Goal: Task Accomplishment & Management: Use online tool/utility

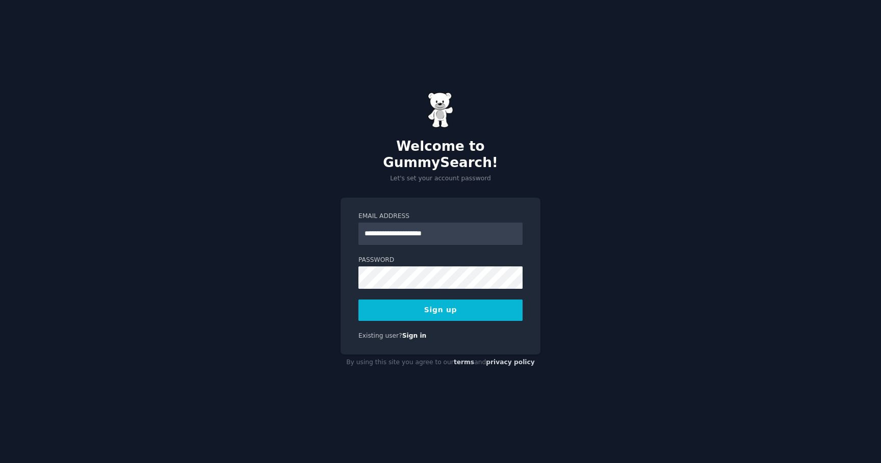
type input "**********"
click at [0, 463] on com-1password-button at bounding box center [0, 463] width 0 height 0
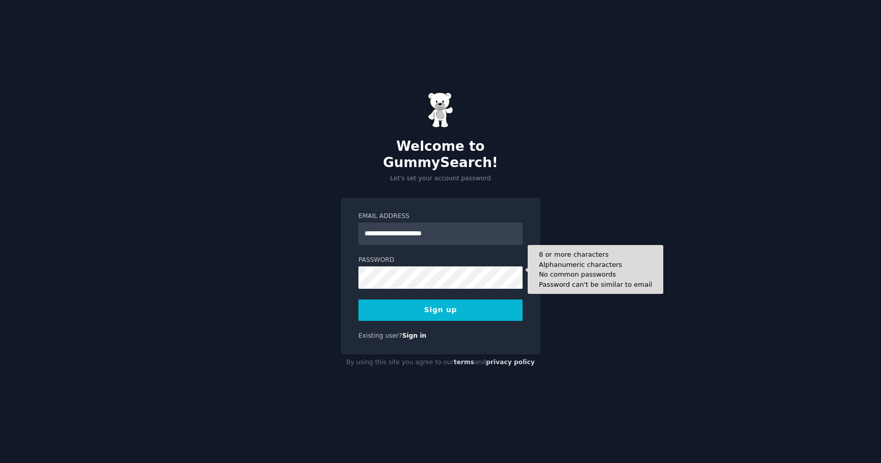
click at [283, 241] on div "**********" at bounding box center [440, 231] width 881 height 463
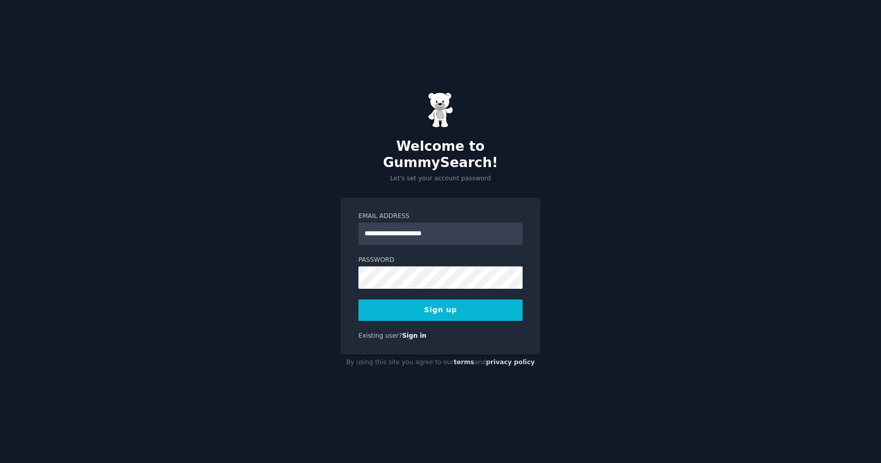
click at [453, 302] on button "Sign up" at bounding box center [440, 310] width 164 height 21
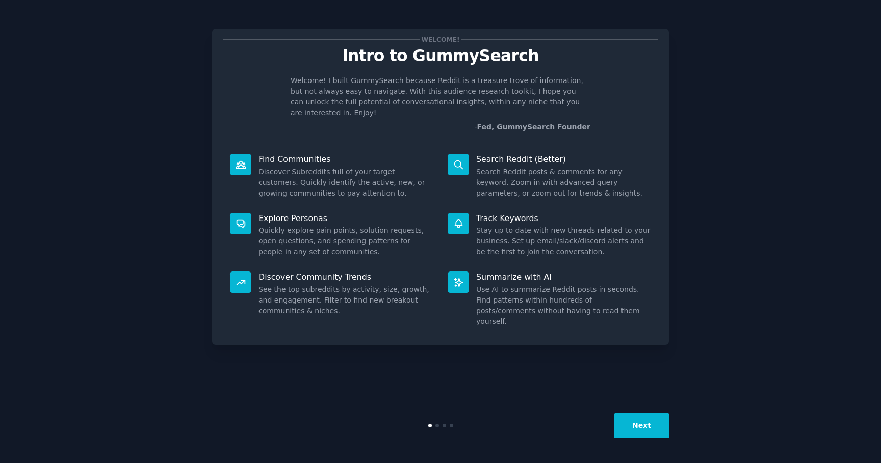
click at [655, 436] on button "Next" at bounding box center [641, 425] width 55 height 25
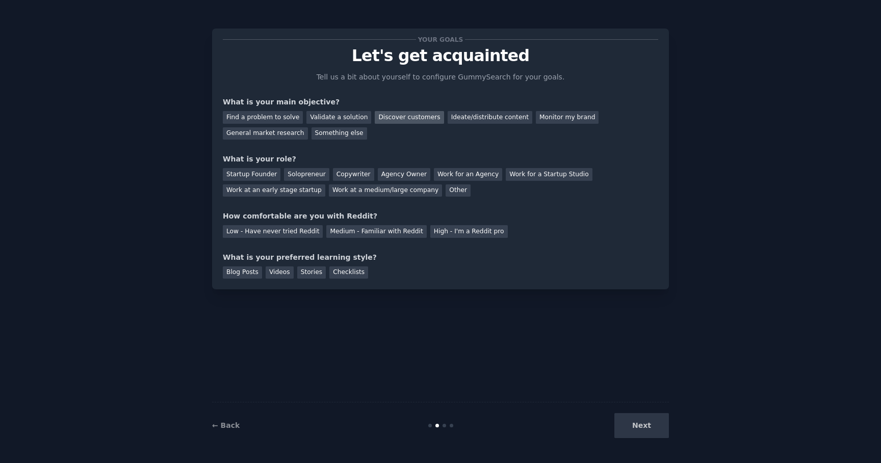
click at [409, 119] on div "Discover customers" at bounding box center [409, 117] width 69 height 13
click at [455, 118] on div "Ideate/distribute content" at bounding box center [490, 117] width 85 height 13
click at [406, 119] on div "Discover customers" at bounding box center [409, 117] width 69 height 13
click at [446, 192] on div "Other" at bounding box center [458, 191] width 25 height 13
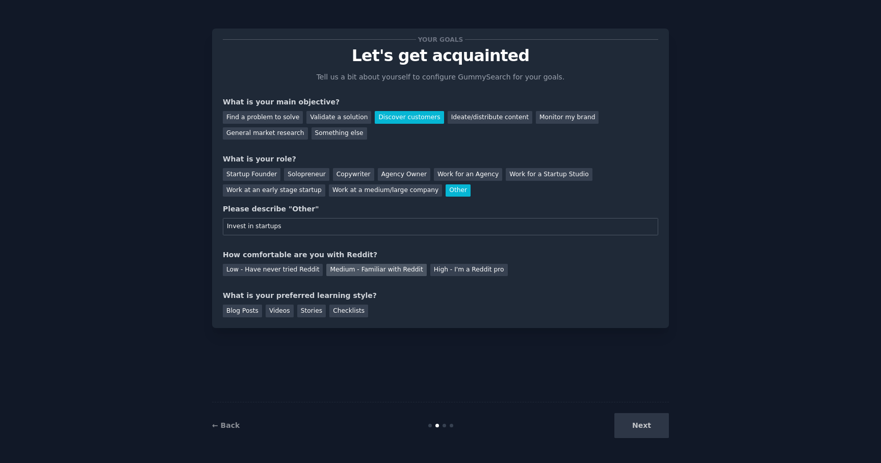
type input "Invest in startups"
click at [385, 271] on div "Medium - Familiar with Reddit" at bounding box center [376, 270] width 100 height 13
click at [243, 314] on div "Blog Posts" at bounding box center [242, 311] width 39 height 13
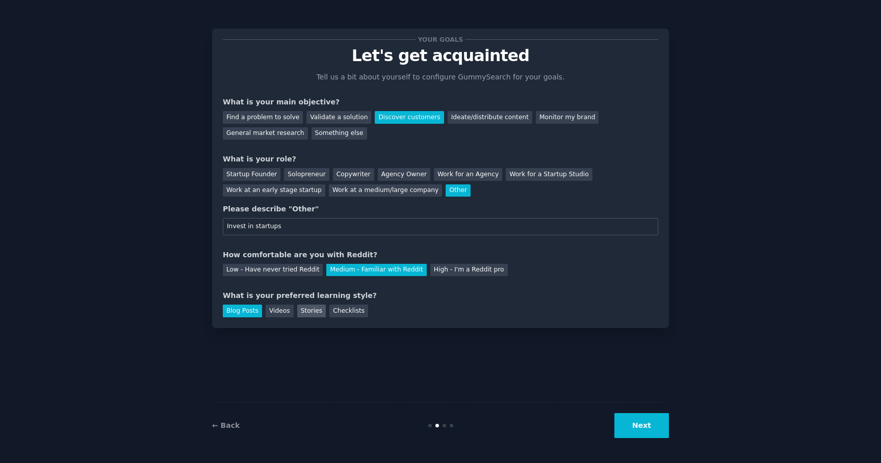
click at [312, 314] on div "Stories" at bounding box center [311, 311] width 29 height 13
click at [653, 430] on button "Next" at bounding box center [641, 425] width 55 height 25
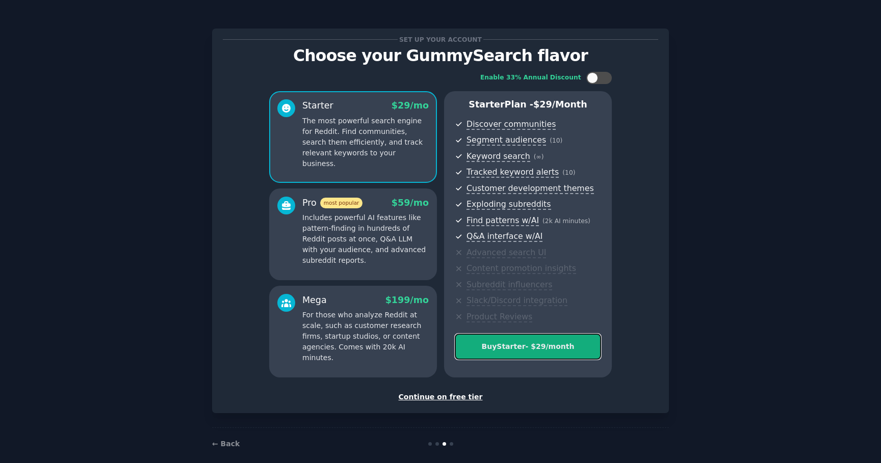
click at [546, 346] on div "Buy Starter - $ 29 /month" at bounding box center [527, 347] width 145 height 11
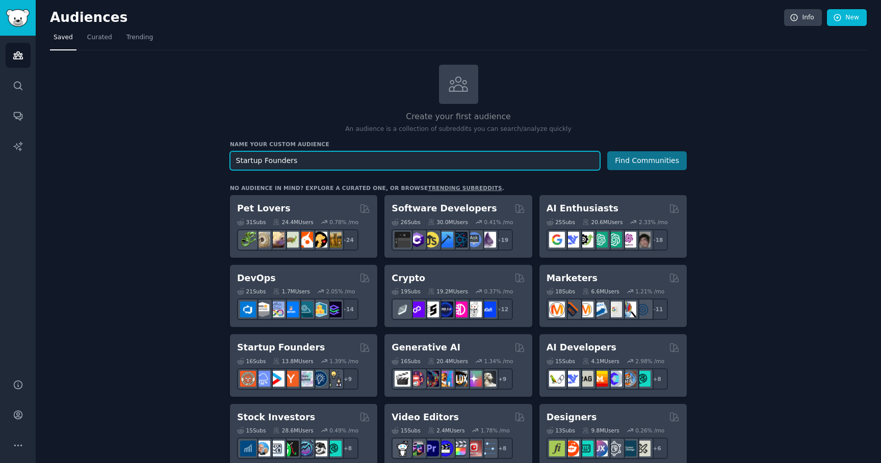
type input "Startup Founders"
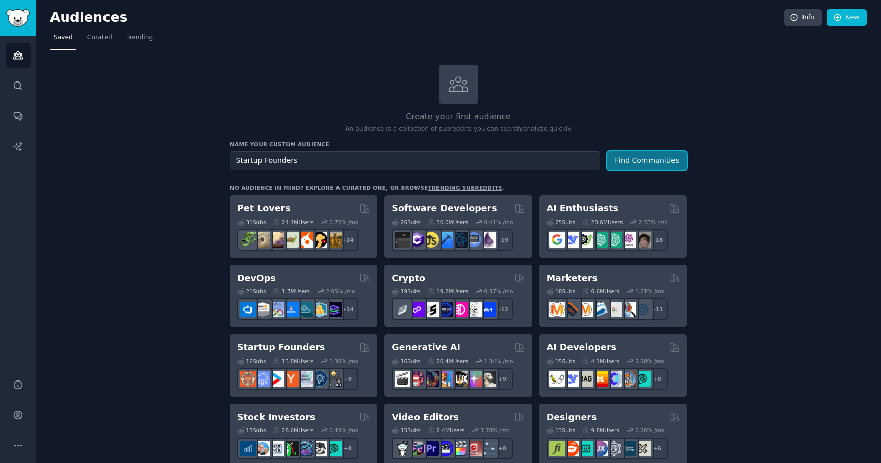
click at [652, 159] on button "Find Communities" at bounding box center [647, 160] width 80 height 19
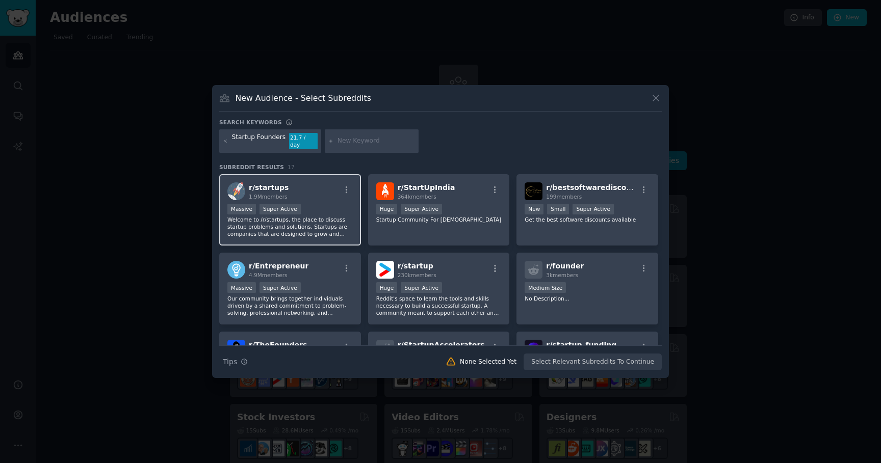
click at [333, 206] on div "Massive Super Active" at bounding box center [289, 210] width 125 height 13
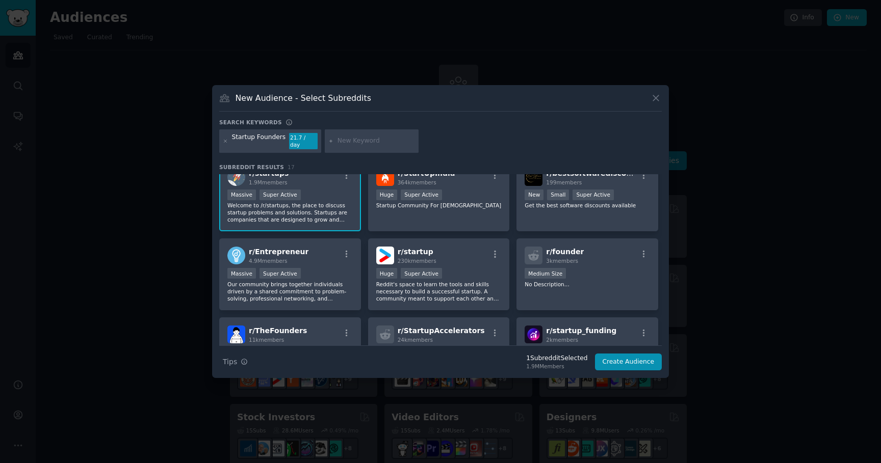
scroll to position [19, 0]
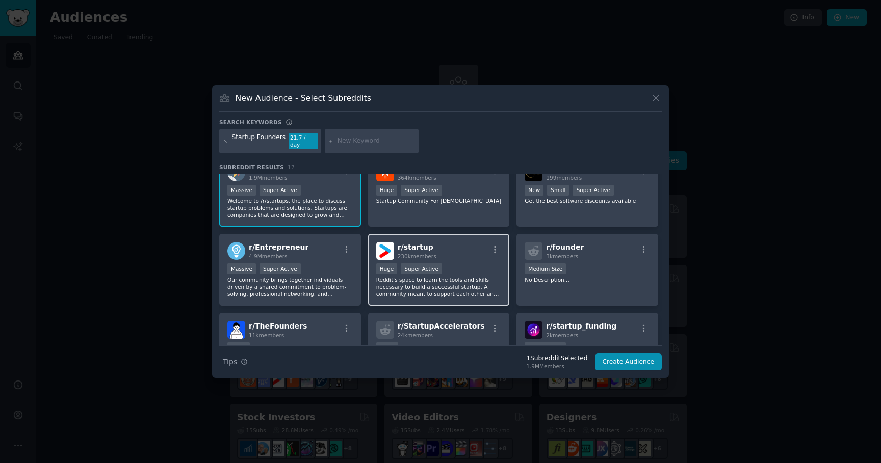
click at [458, 242] on div "r/ startup 230k members" at bounding box center [438, 251] width 125 height 18
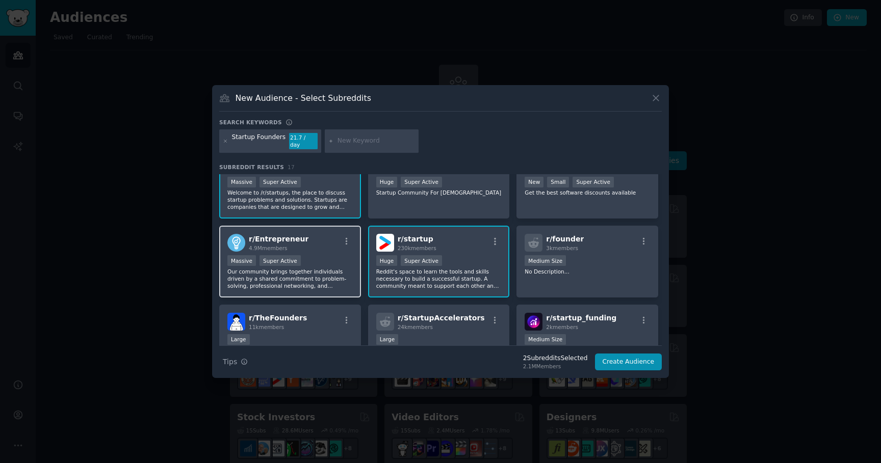
click at [315, 255] on div "Massive Super Active" at bounding box center [289, 261] width 125 height 13
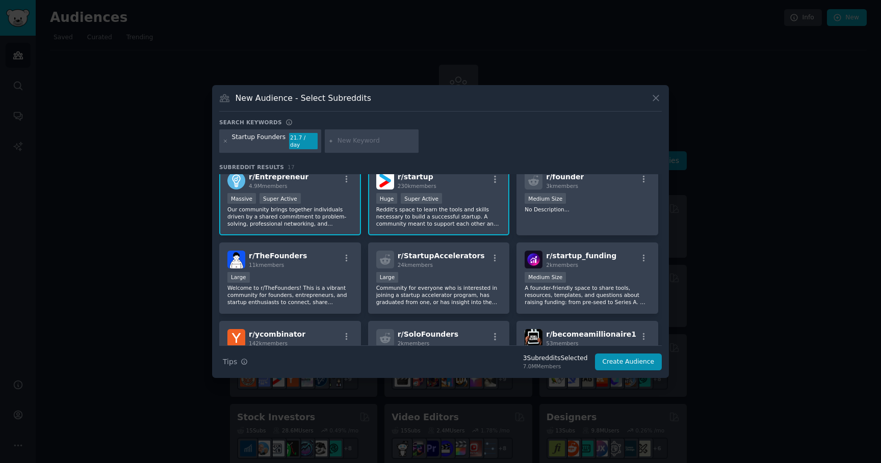
scroll to position [90, 0]
click at [318, 271] on div "Large" at bounding box center [289, 277] width 125 height 13
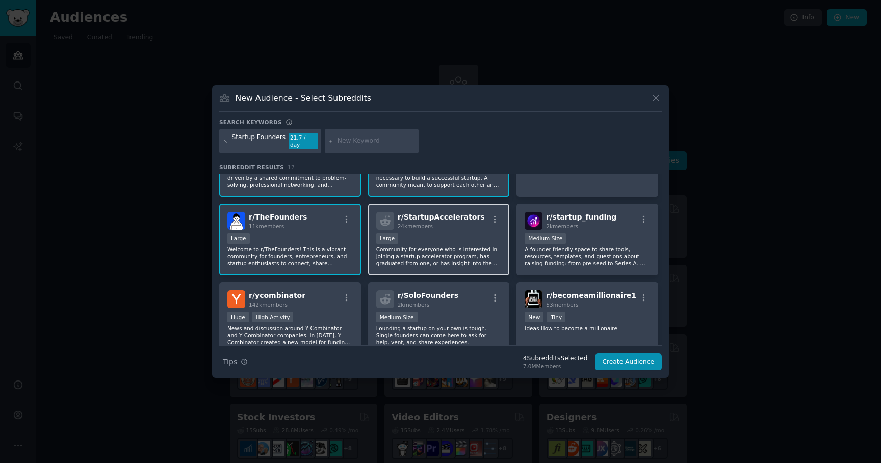
scroll to position [129, 0]
click at [456, 232] on div "10,000 - 100,000 members Large" at bounding box center [438, 238] width 125 height 13
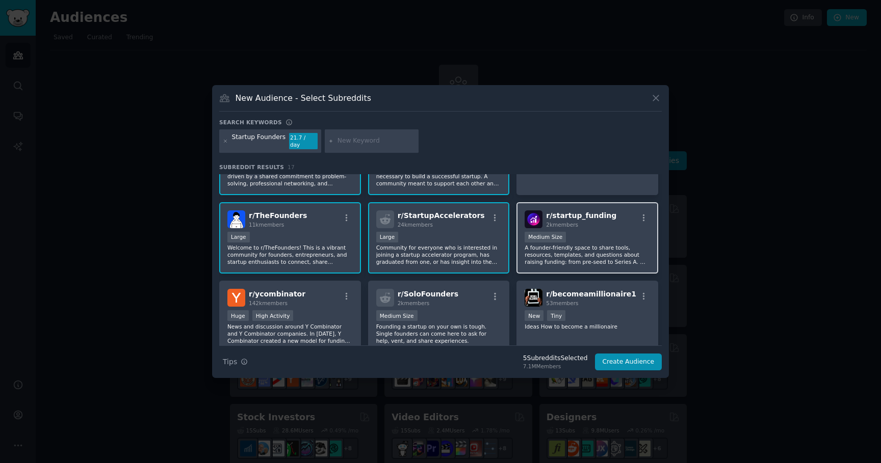
click at [594, 233] on div "1000 - 10,000 members Medium Size" at bounding box center [587, 238] width 125 height 13
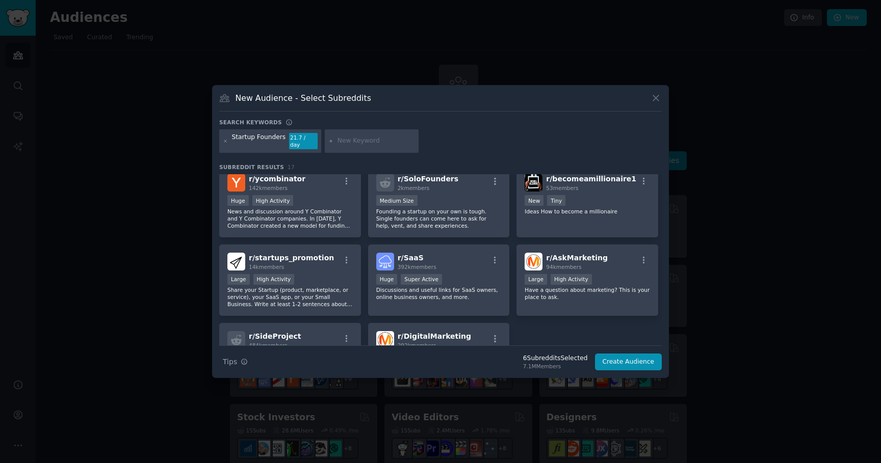
scroll to position [253, 0]
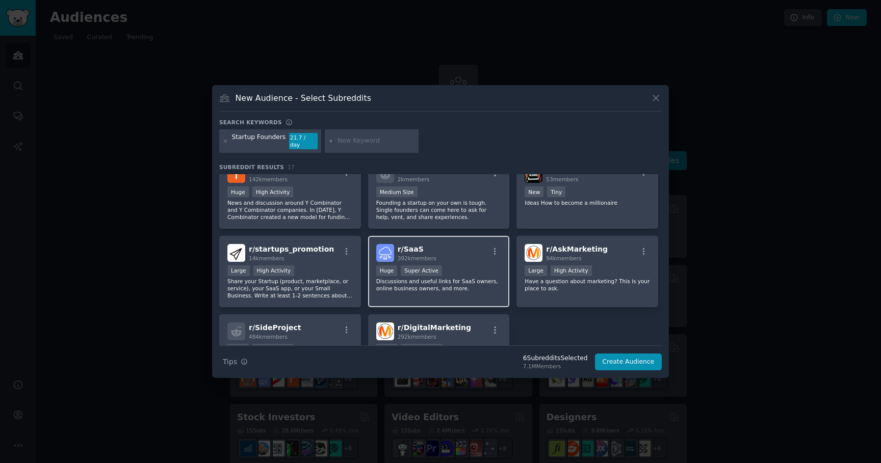
click at [463, 251] on div "r/ SaaS 392k members" at bounding box center [438, 253] width 125 height 18
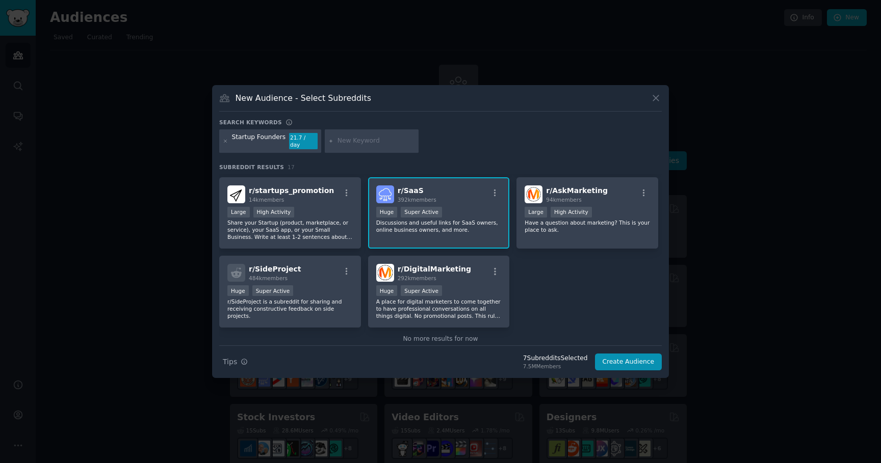
scroll to position [330, 0]
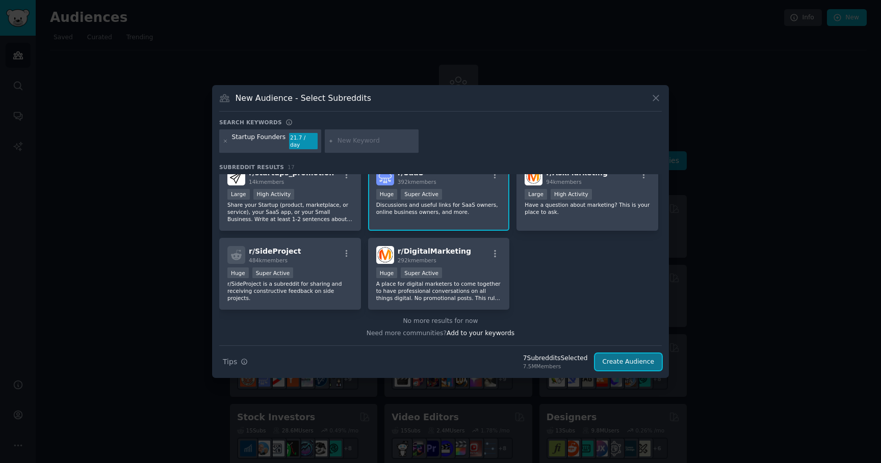
click at [633, 357] on button "Create Audience" at bounding box center [628, 362] width 67 height 17
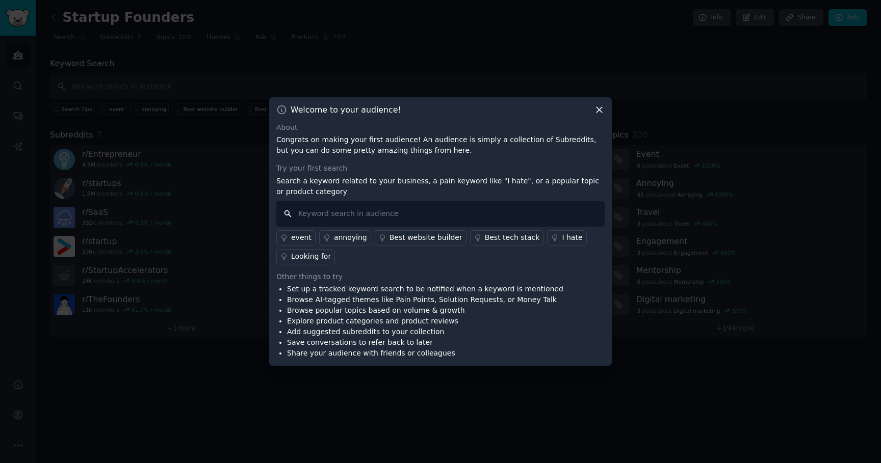
click at [471, 212] on input "text" at bounding box center [440, 214] width 328 height 26
type input "funding"
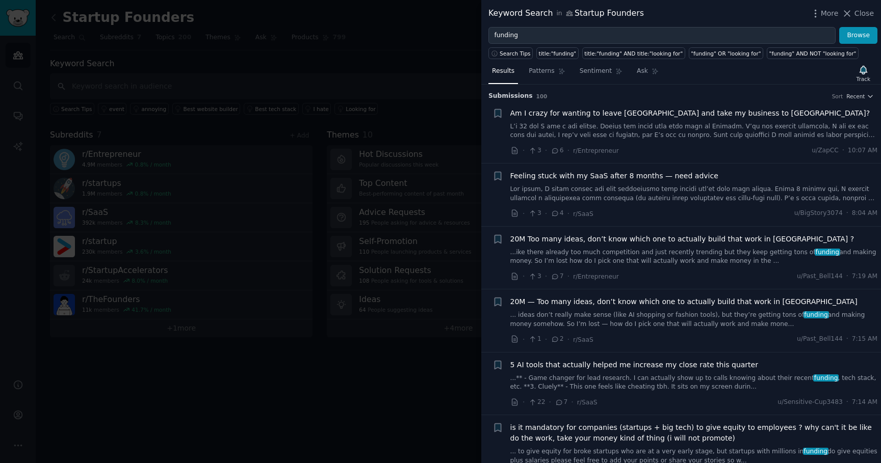
click at [612, 115] on span "Am I crazy for wanting to leave [GEOGRAPHIC_DATA] and take my business to [GEOG…" at bounding box center [690, 113] width 360 height 11
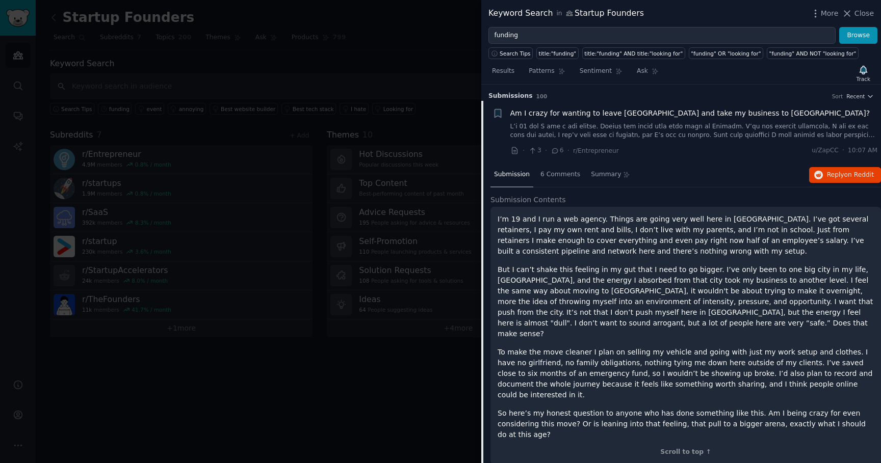
click at [651, 130] on link at bounding box center [694, 131] width 368 height 18
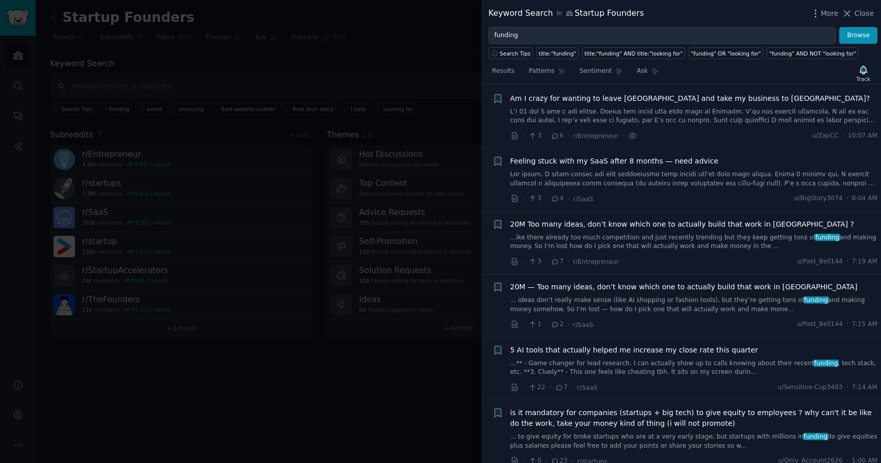
scroll to position [16, 0]
click at [650, 115] on link at bounding box center [694, 116] width 368 height 18
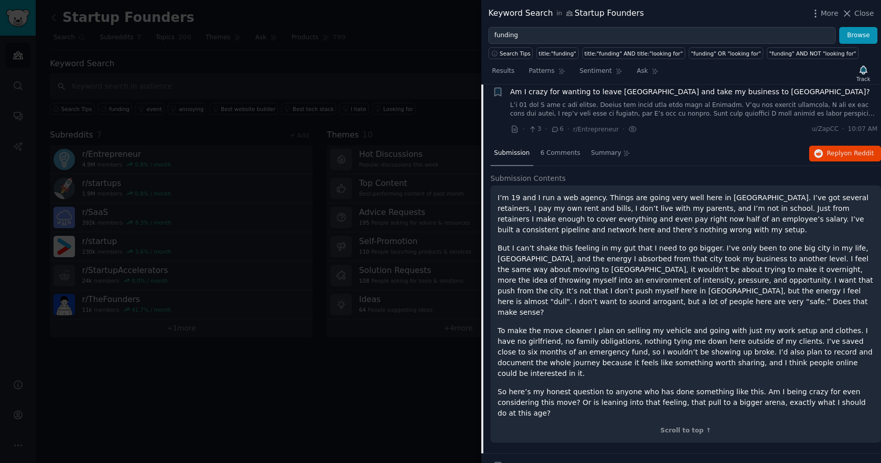
scroll to position [20, 0]
click at [561, 154] on span "6 Comments" at bounding box center [560, 154] width 40 height 9
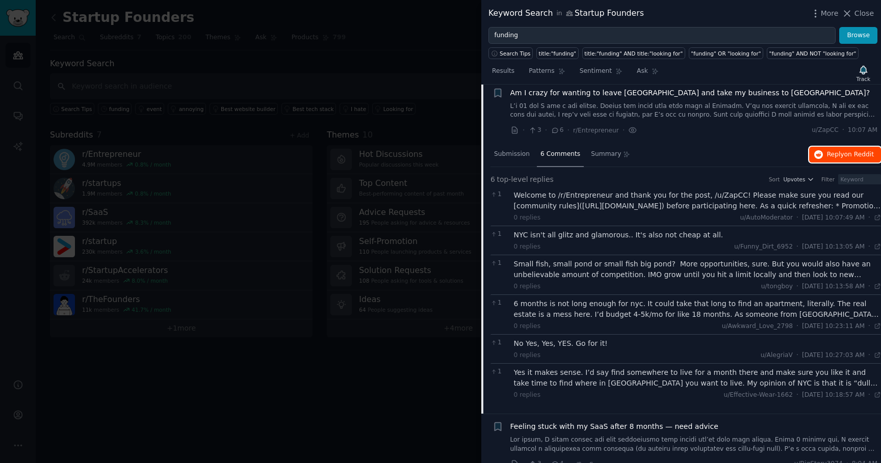
click at [837, 155] on span "Reply on Reddit" at bounding box center [850, 154] width 47 height 9
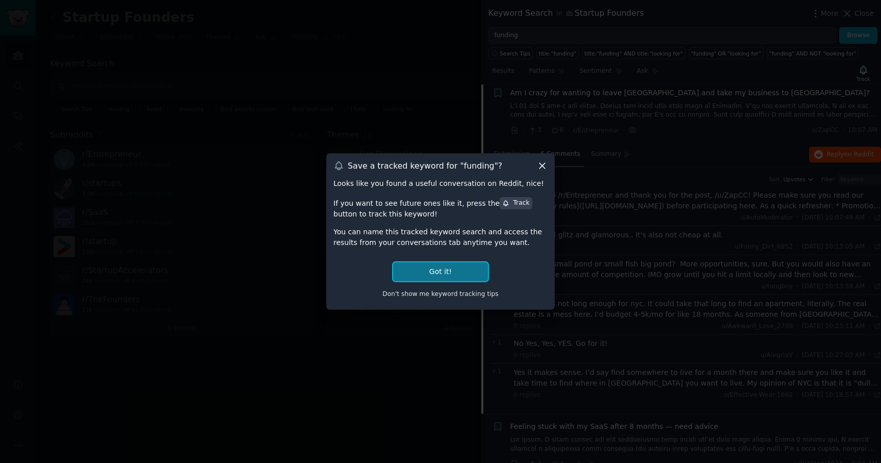
click at [463, 270] on button "Got it!" at bounding box center [440, 272] width 95 height 19
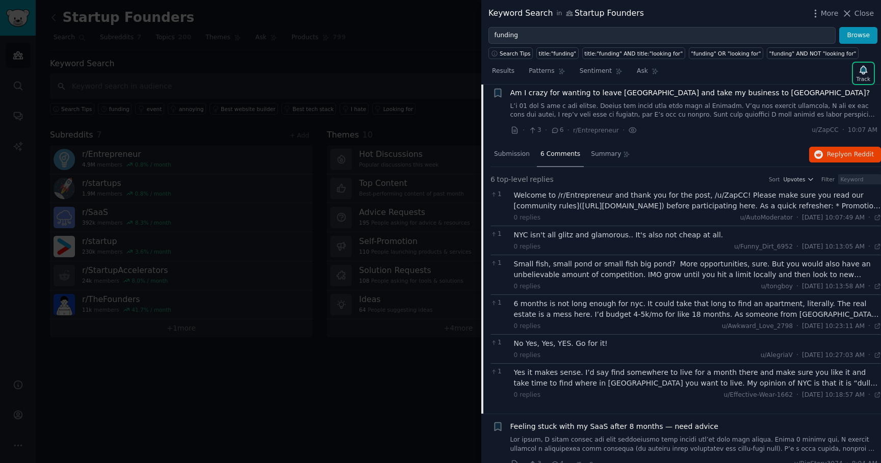
scroll to position [0, 0]
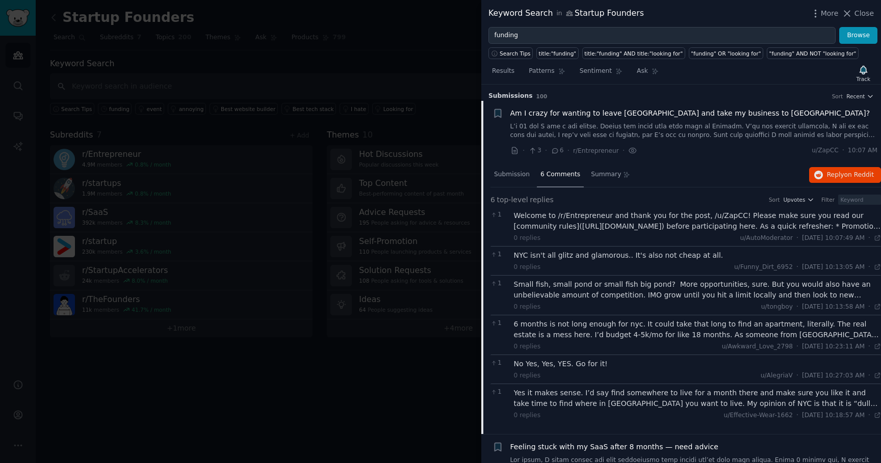
click at [392, 123] on div at bounding box center [440, 231] width 881 height 463
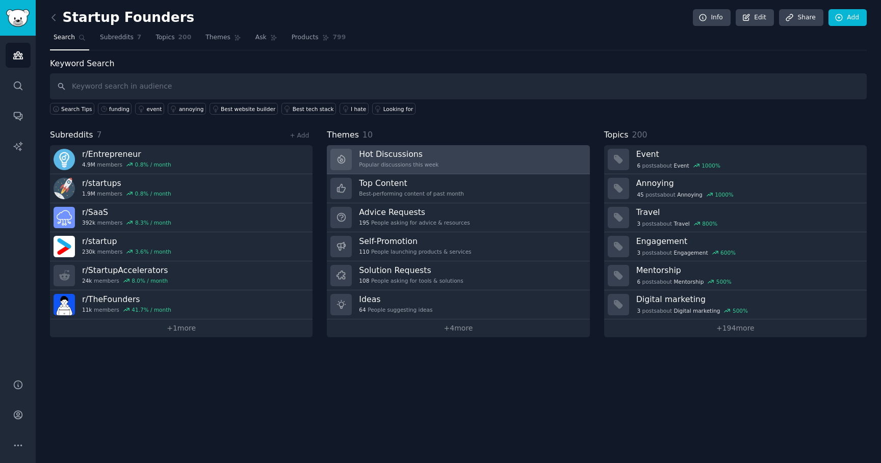
click at [447, 160] on link "Hot Discussions Popular discussions this week" at bounding box center [458, 159] width 263 height 29
